Goal: Task Accomplishment & Management: Use online tool/utility

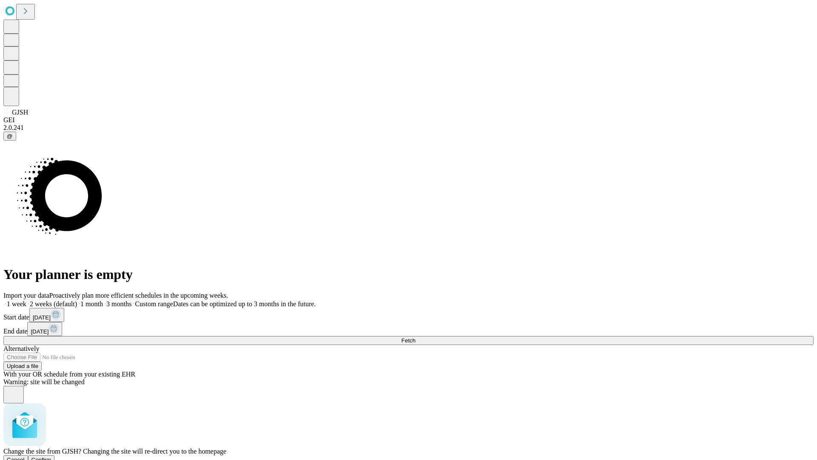
click at [51, 456] on span "Confirm" at bounding box center [41, 459] width 20 height 6
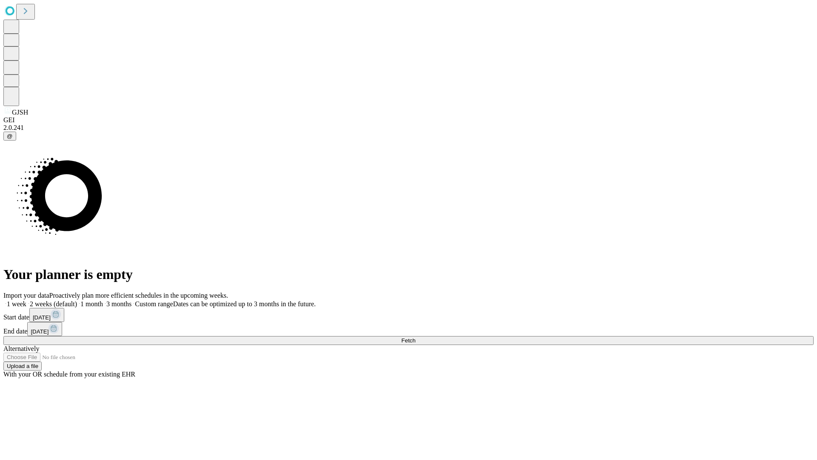
click at [103, 300] on label "1 month" at bounding box center [90, 303] width 26 height 7
click at [415, 337] on span "Fetch" at bounding box center [408, 340] width 14 height 6
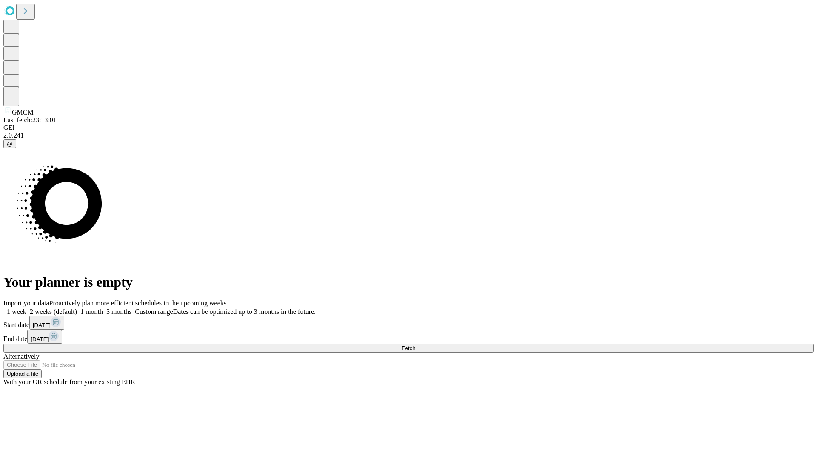
click at [103, 308] on label "1 month" at bounding box center [90, 311] width 26 height 7
click at [415, 345] on span "Fetch" at bounding box center [408, 348] width 14 height 6
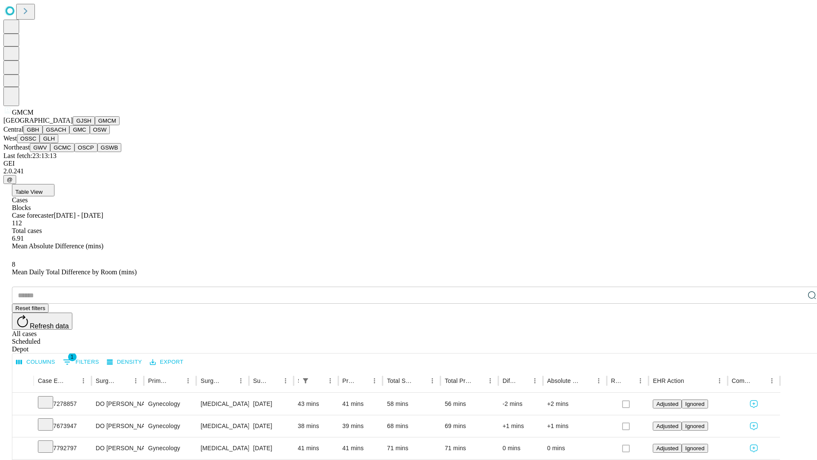
click at [43, 134] on button "GBH" at bounding box center [32, 129] width 19 height 9
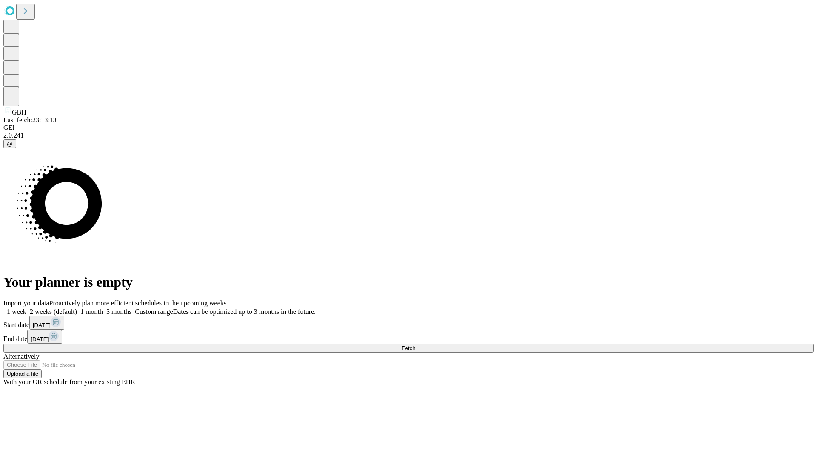
click at [103, 308] on label "1 month" at bounding box center [90, 311] width 26 height 7
click at [415, 345] on span "Fetch" at bounding box center [408, 348] width 14 height 6
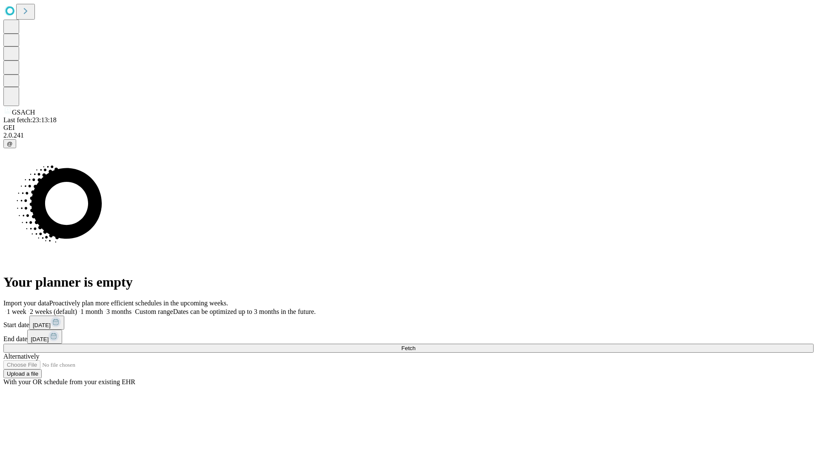
click at [103, 308] on label "1 month" at bounding box center [90, 311] width 26 height 7
click at [415, 345] on span "Fetch" at bounding box center [408, 348] width 14 height 6
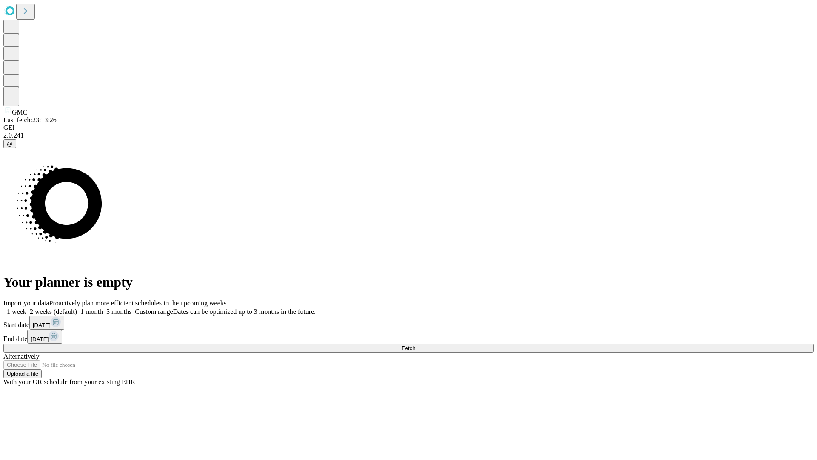
click at [415, 345] on span "Fetch" at bounding box center [408, 348] width 14 height 6
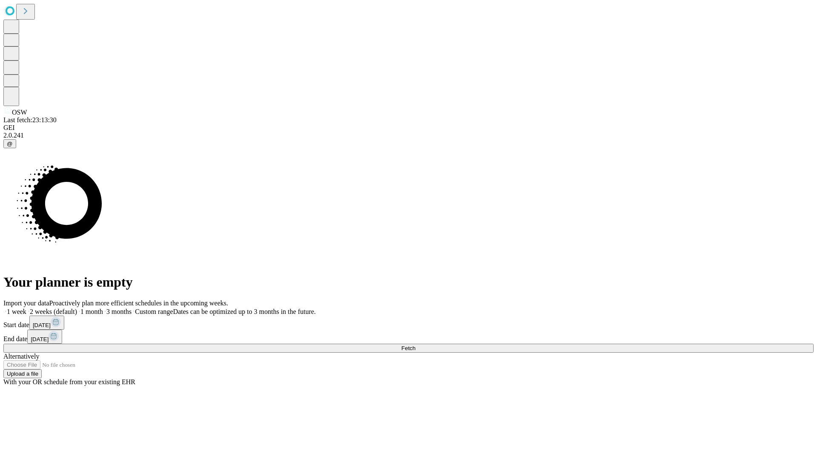
click at [103, 308] on label "1 month" at bounding box center [90, 311] width 26 height 7
click at [415, 345] on span "Fetch" at bounding box center [408, 348] width 14 height 6
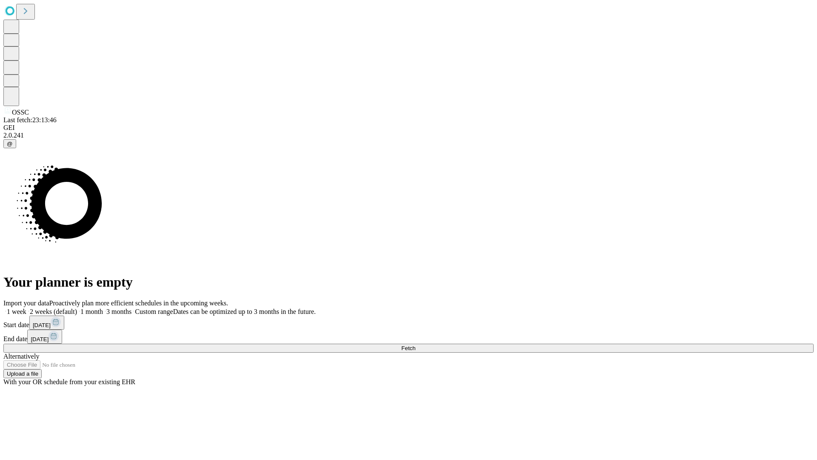
click at [103, 308] on label "1 month" at bounding box center [90, 311] width 26 height 7
click at [415, 345] on span "Fetch" at bounding box center [408, 348] width 14 height 6
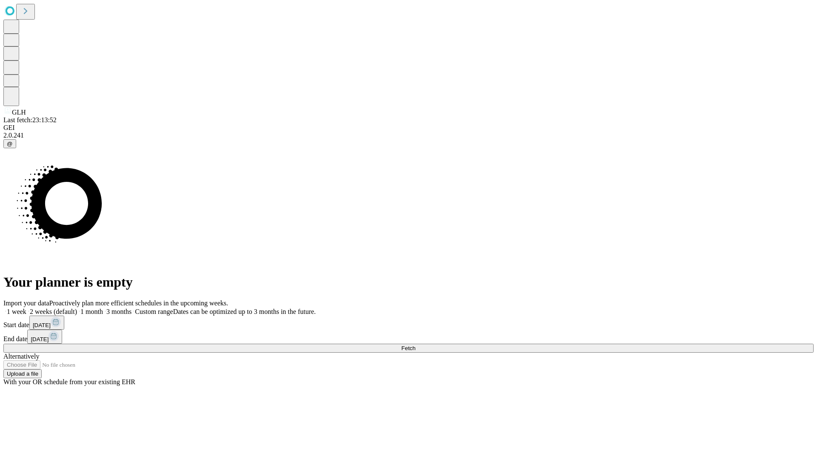
click at [415, 345] on span "Fetch" at bounding box center [408, 348] width 14 height 6
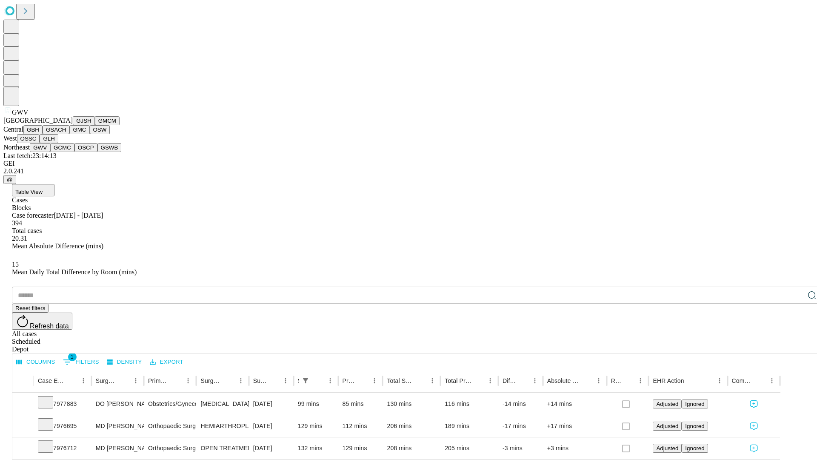
click at [66, 152] on button "GCMC" at bounding box center [62, 147] width 24 height 9
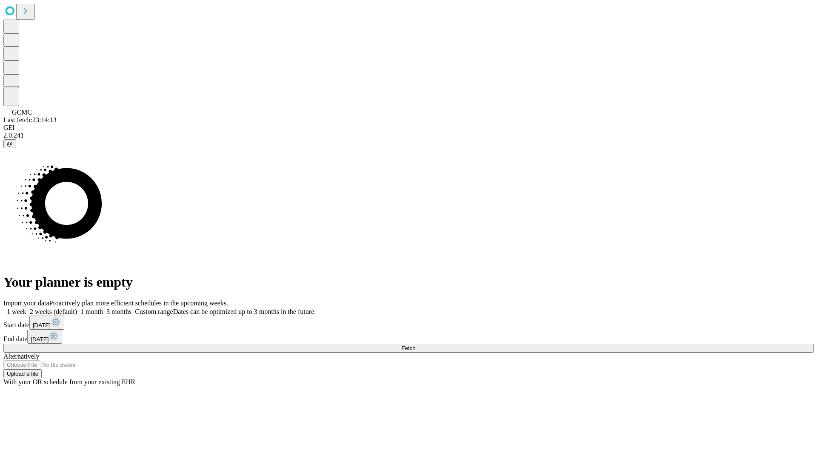
click at [103, 308] on label "1 month" at bounding box center [90, 311] width 26 height 7
click at [415, 345] on span "Fetch" at bounding box center [408, 348] width 14 height 6
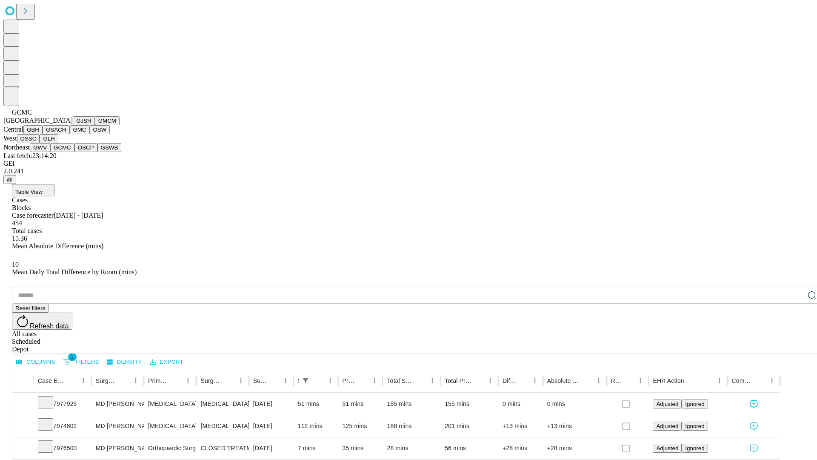
click at [74, 152] on button "OSCP" at bounding box center [85, 147] width 23 height 9
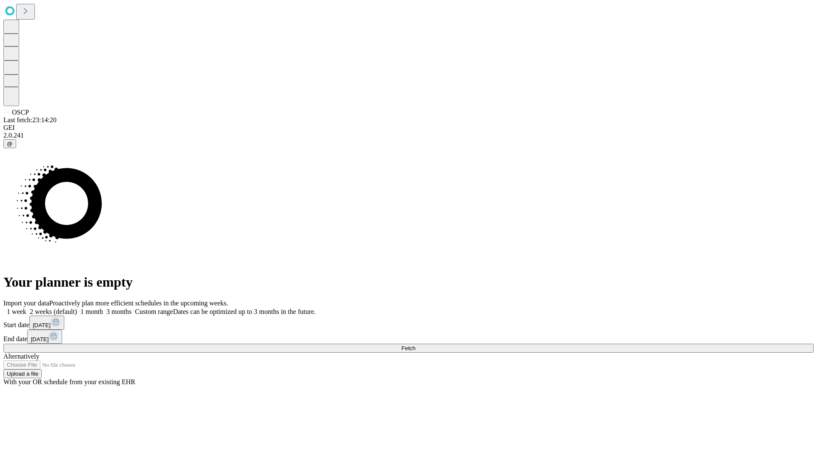
click at [103, 308] on label "1 month" at bounding box center [90, 311] width 26 height 7
click at [415, 345] on span "Fetch" at bounding box center [408, 348] width 14 height 6
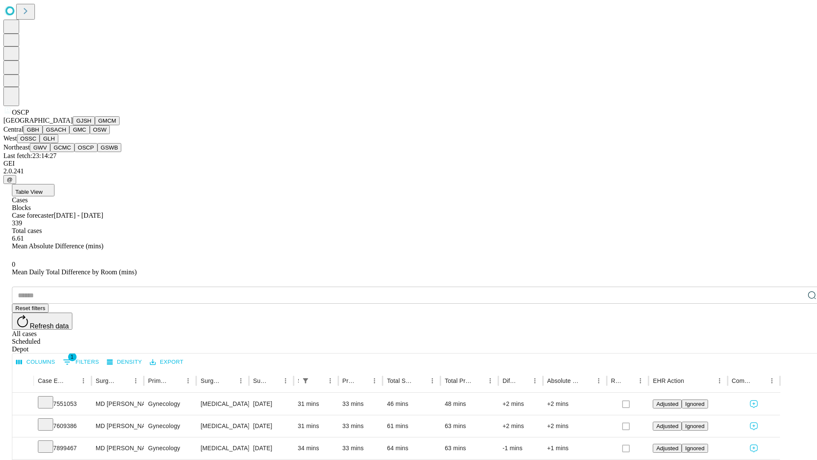
click at [97, 152] on button "GSWB" at bounding box center [109, 147] width 24 height 9
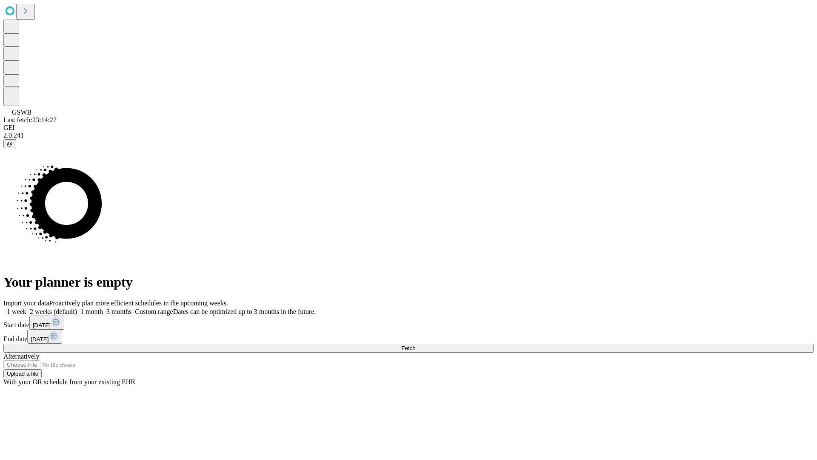
click at [103, 308] on label "1 month" at bounding box center [90, 311] width 26 height 7
click at [415, 345] on span "Fetch" at bounding box center [408, 348] width 14 height 6
